Goal: Information Seeking & Learning: Check status

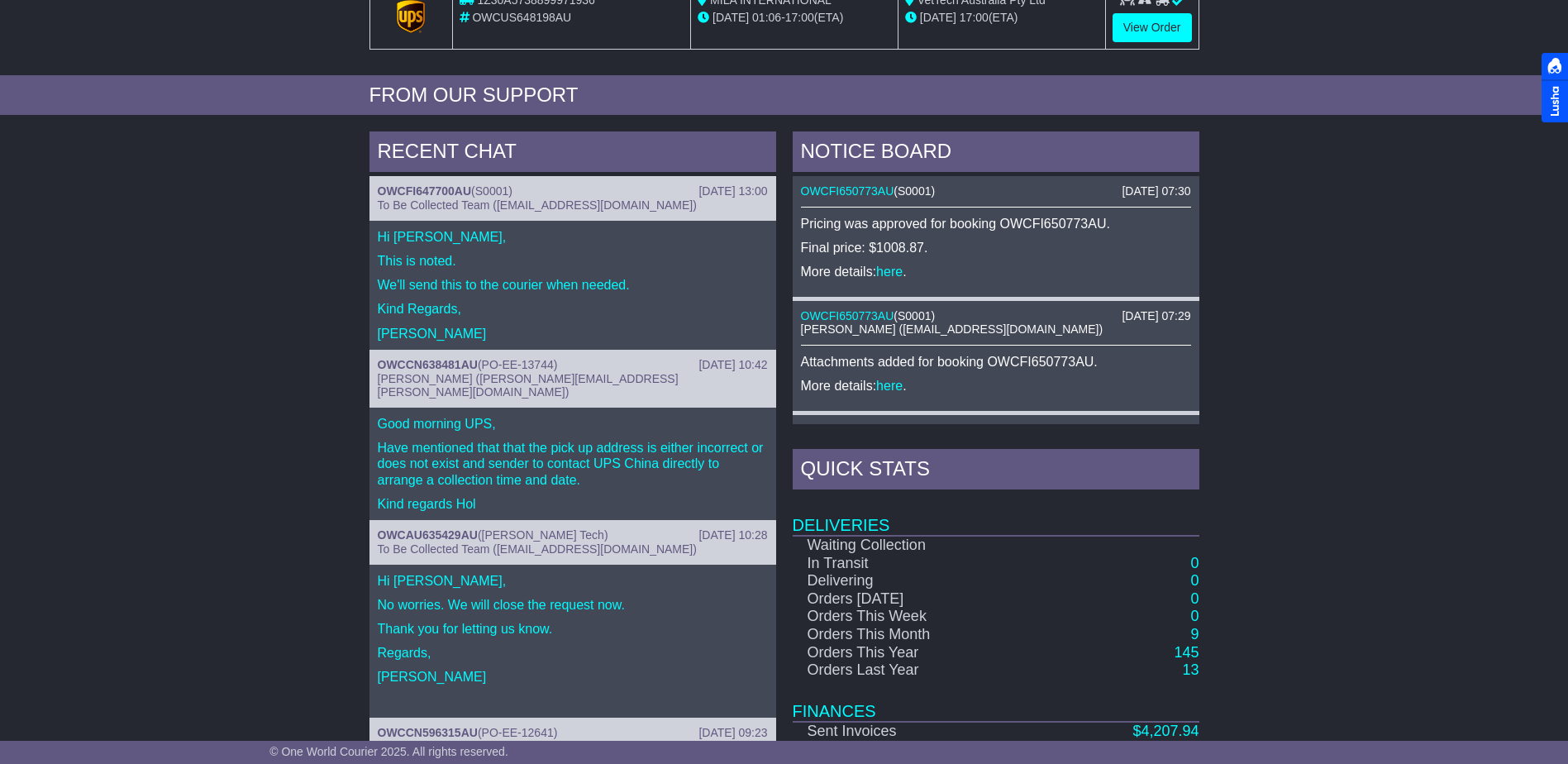
scroll to position [681, 0]
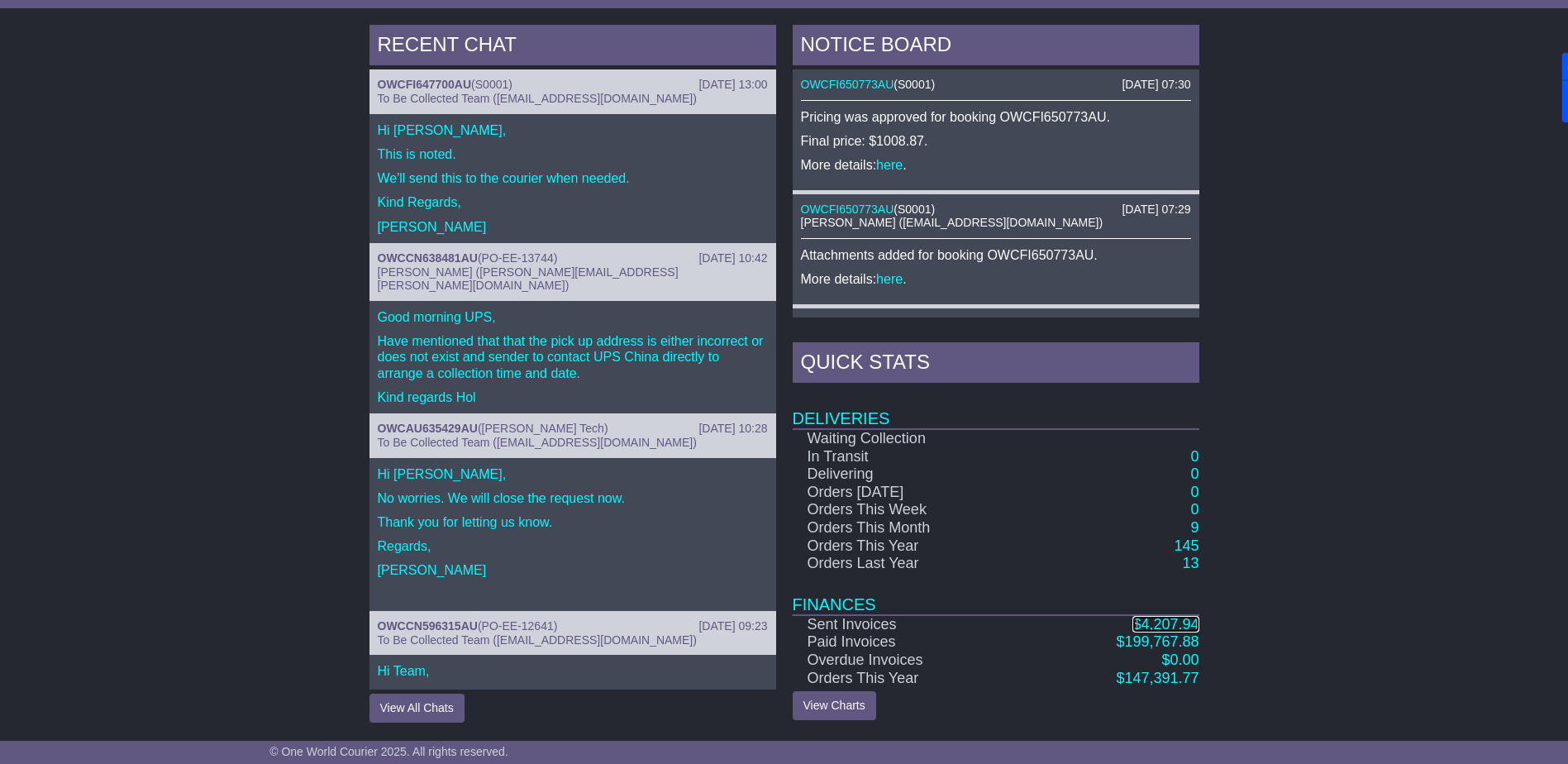
click at [1147, 619] on span "4,207.94" at bounding box center [1169, 624] width 57 height 16
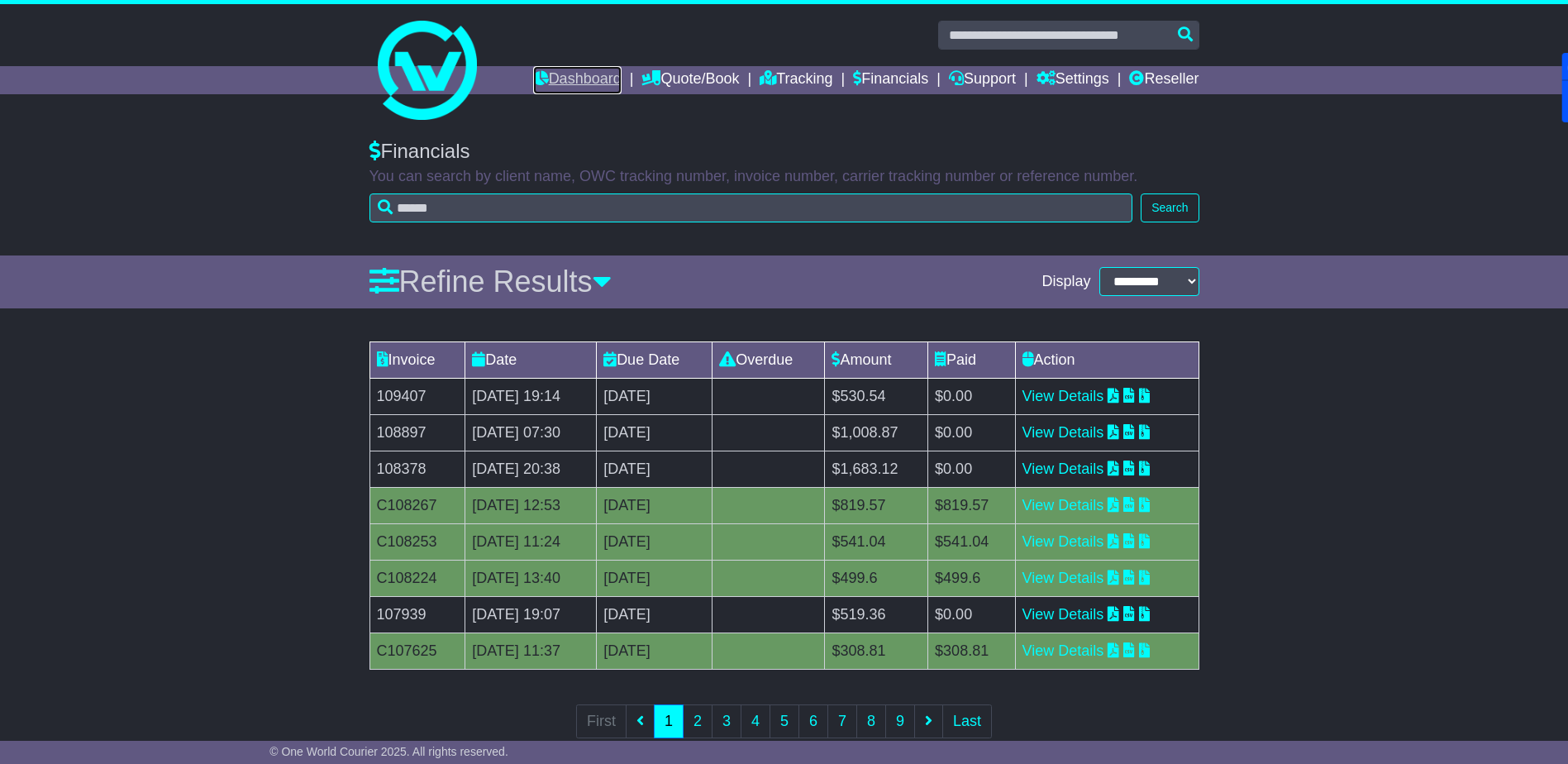
click at [587, 79] on link "Dashboard" at bounding box center [577, 80] width 89 height 28
